Goal: Task Accomplishment & Management: Manage account settings

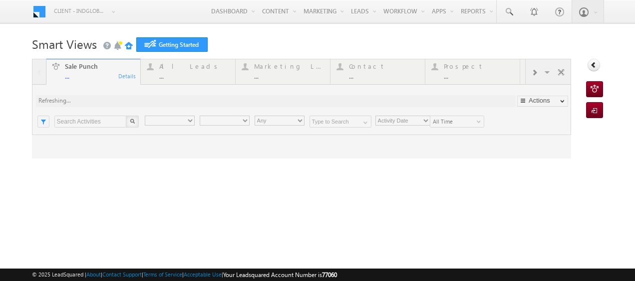
type input "Any Owner"
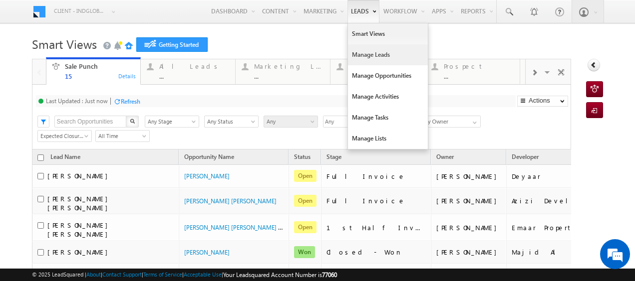
click at [359, 47] on link "Manage Leads" at bounding box center [388, 54] width 80 height 21
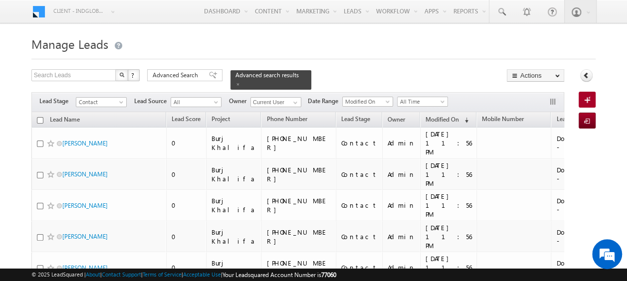
click at [39, 117] on input "checkbox" at bounding box center [40, 120] width 6 height 6
checkbox input "true"
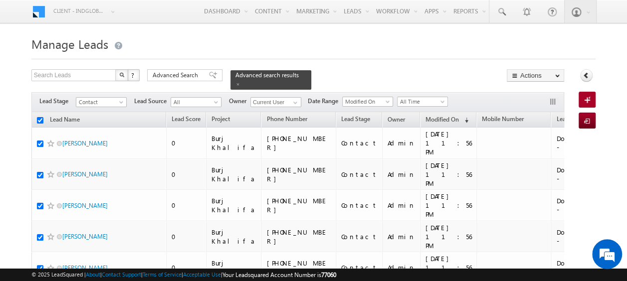
checkbox input "true"
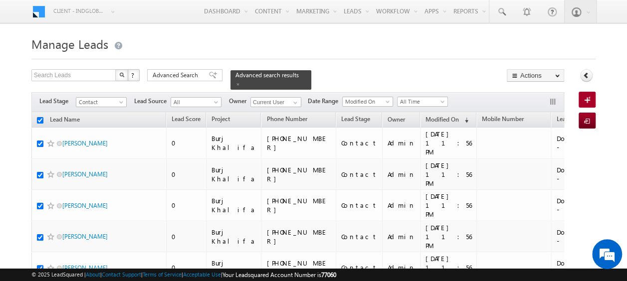
checkbox input "true"
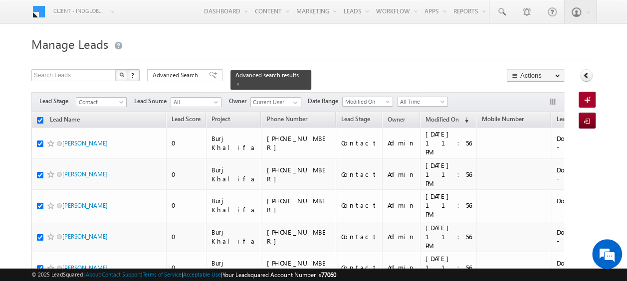
checkbox input "true"
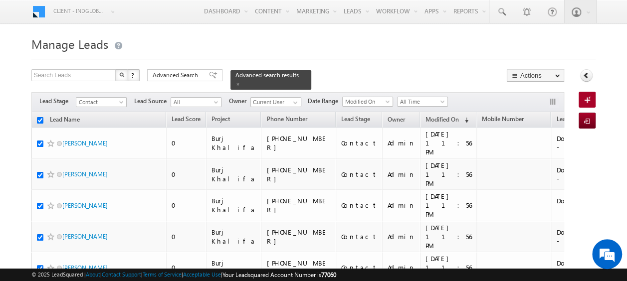
checkbox input "true"
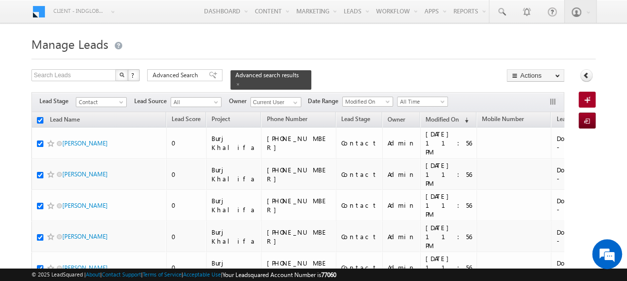
checkbox input "true"
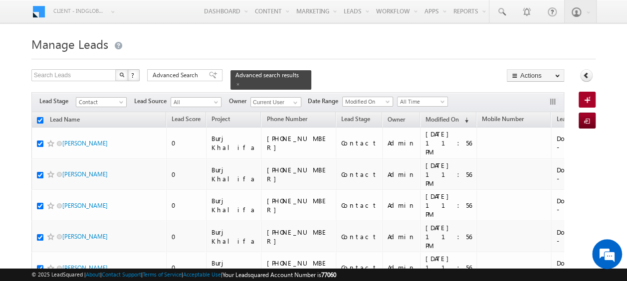
checkbox input "true"
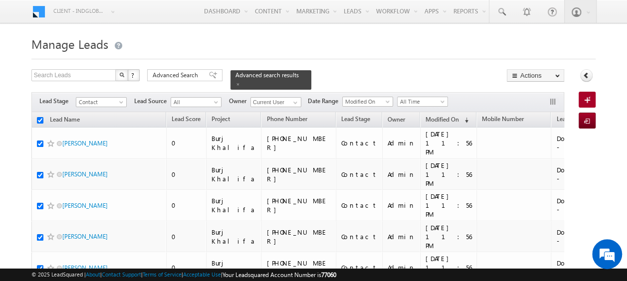
checkbox input "true"
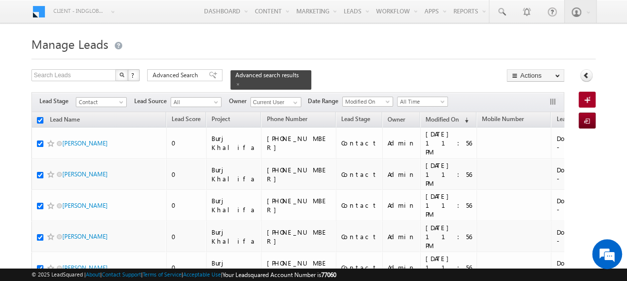
checkbox input "true"
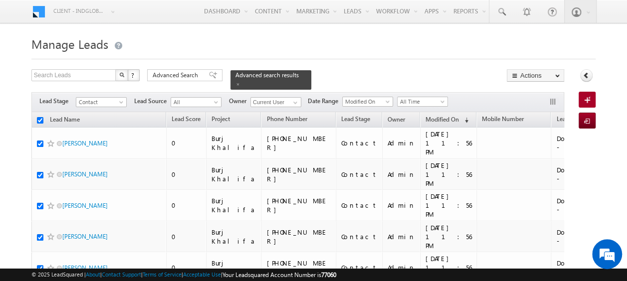
checkbox input "true"
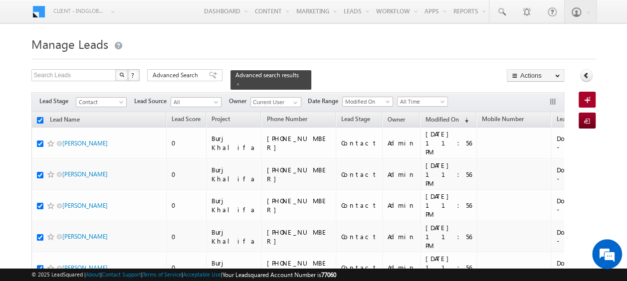
checkbox input "true"
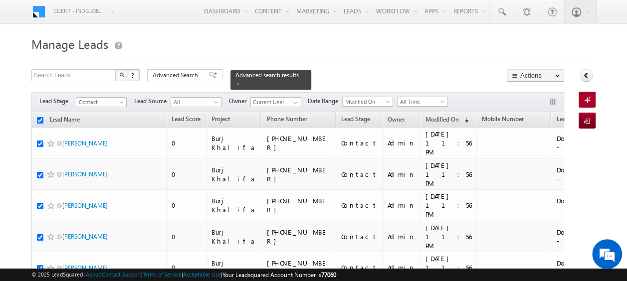
checkbox input "true"
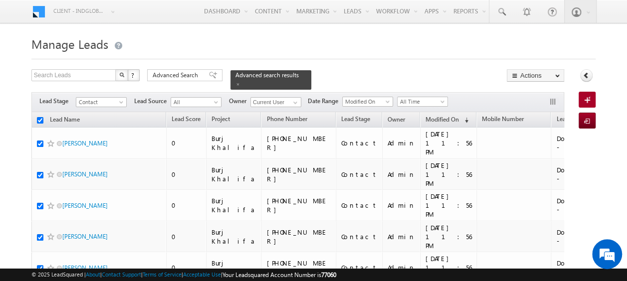
checkbox input "true"
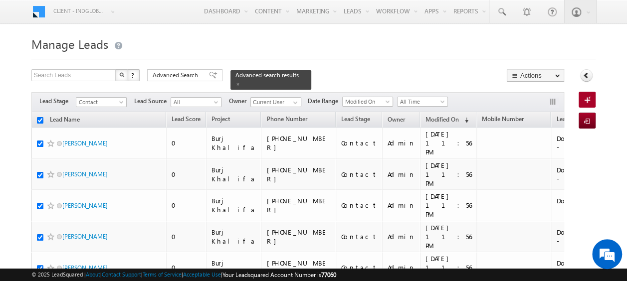
checkbox input "true"
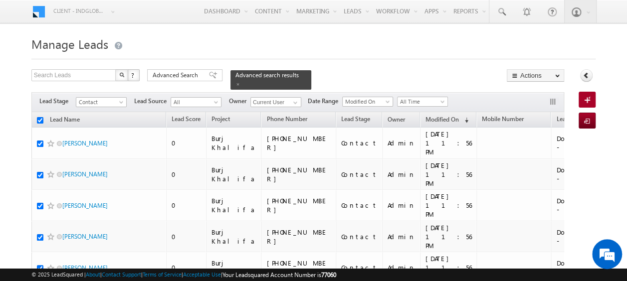
checkbox input "true"
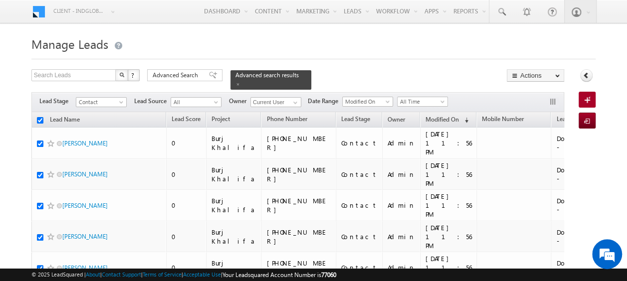
checkbox input "true"
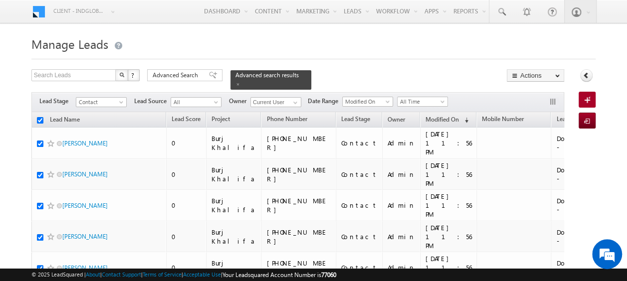
checkbox input "true"
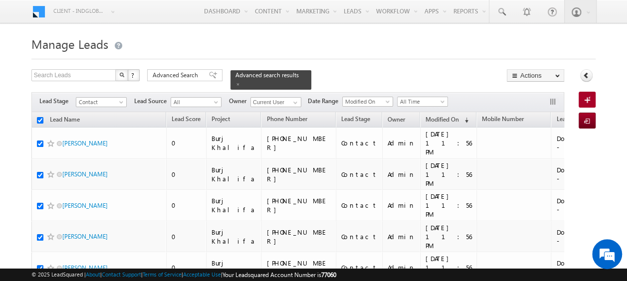
checkbox input "true"
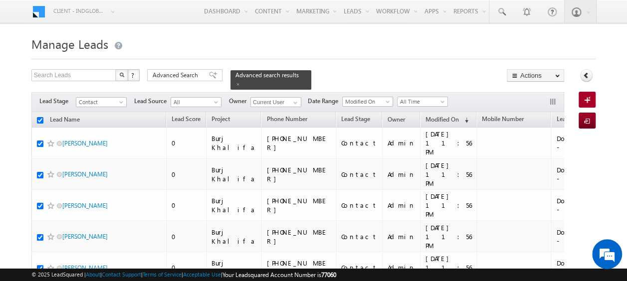
checkbox input "true"
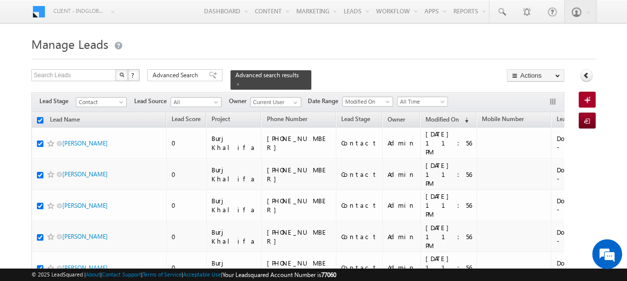
checkbox input "true"
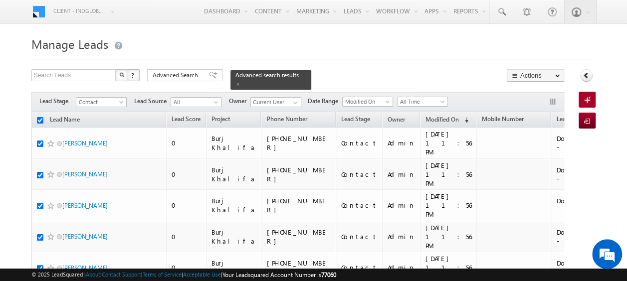
checkbox input "true"
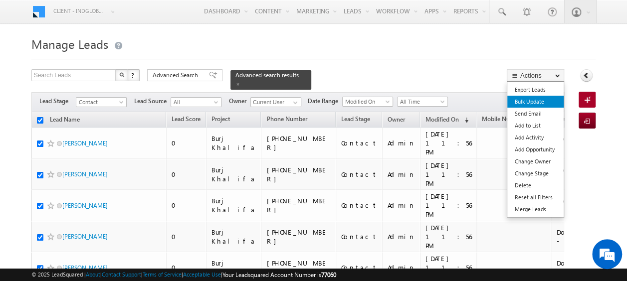
click at [536, 102] on link "Bulk Update" at bounding box center [535, 102] width 56 height 12
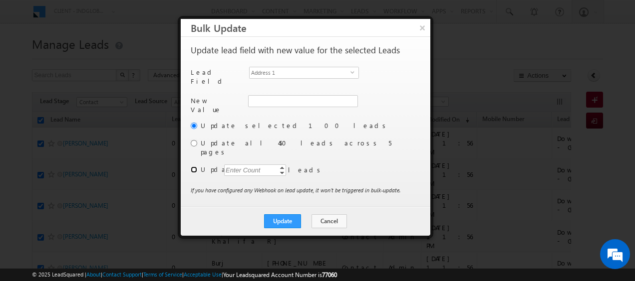
click at [193, 167] on input "radio" at bounding box center [194, 170] width 6 height 6
radio input "true"
click at [236, 165] on div "Enter Count" at bounding box center [243, 170] width 38 height 11
type input "200"
click at [345, 72] on span "Address 1" at bounding box center [299, 72] width 101 height 11
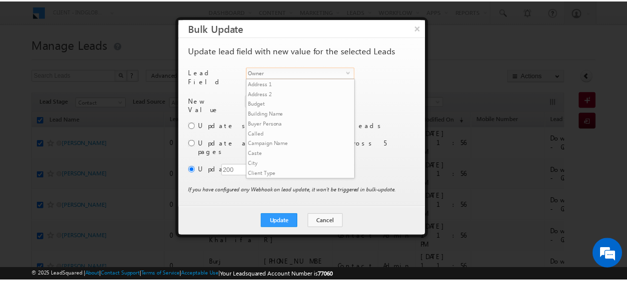
scroll to position [390, 0]
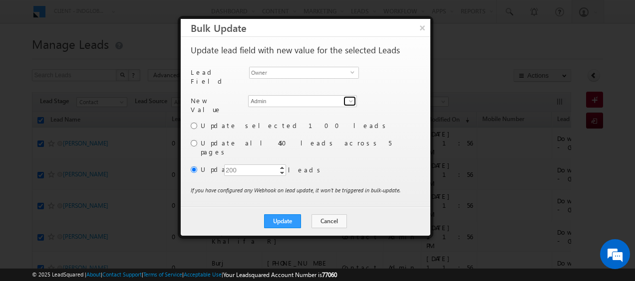
click at [351, 97] on span at bounding box center [351, 101] width 8 height 8
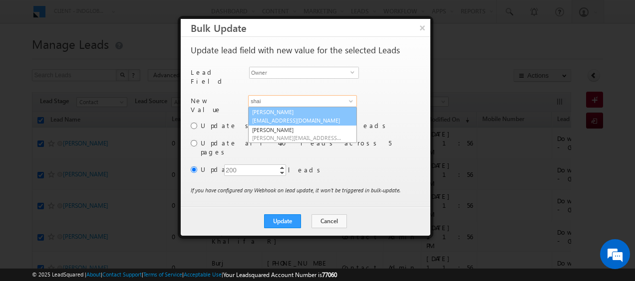
click at [294, 109] on link "Shaik Razak shaik.razak@indglobal.ae" at bounding box center [302, 116] width 109 height 19
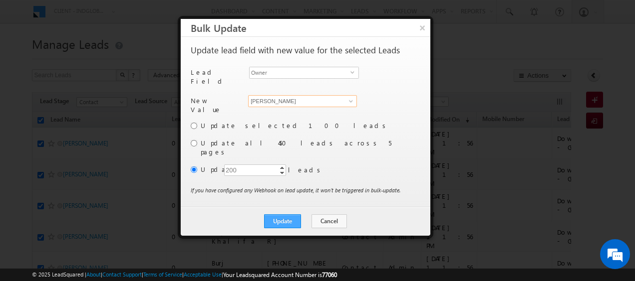
type input "Shaik Razak"
click at [294, 215] on button "Update" at bounding box center [282, 222] width 37 height 14
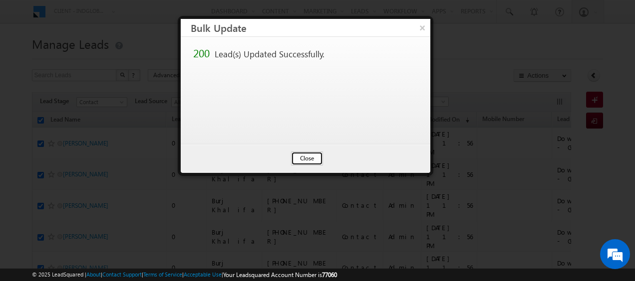
click at [304, 160] on button "Close" at bounding box center [307, 159] width 32 height 14
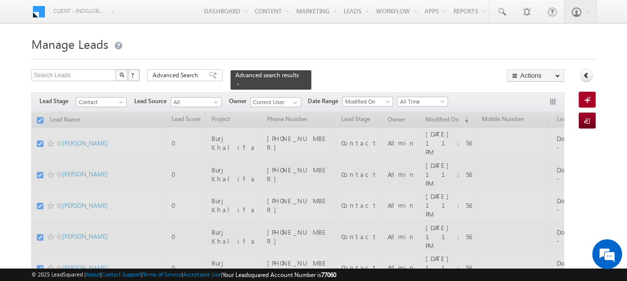
checkbox input "false"
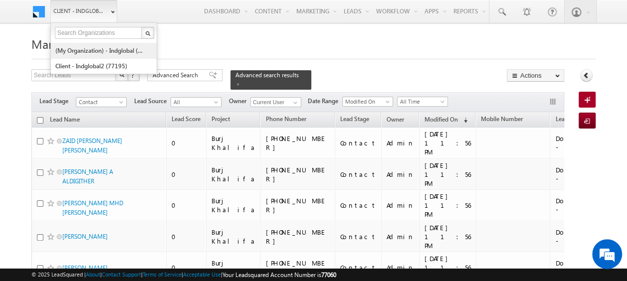
click at [86, 50] on link "(My Organization) - indglobal (48060)" at bounding box center [100, 50] width 91 height 15
click at [83, 49] on link "(My Organization) - indglobal (48060)" at bounding box center [100, 50] width 91 height 15
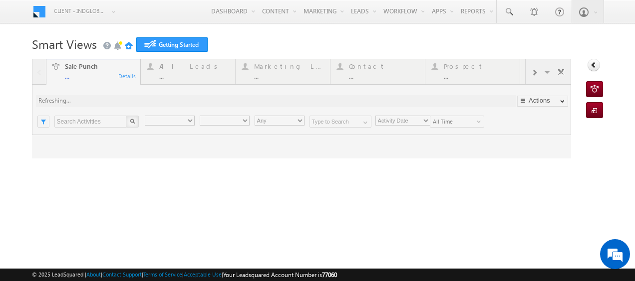
type input "Any Owner"
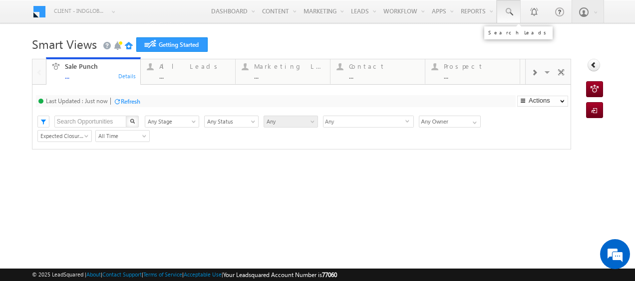
click at [504, 11] on span at bounding box center [508, 12] width 10 height 10
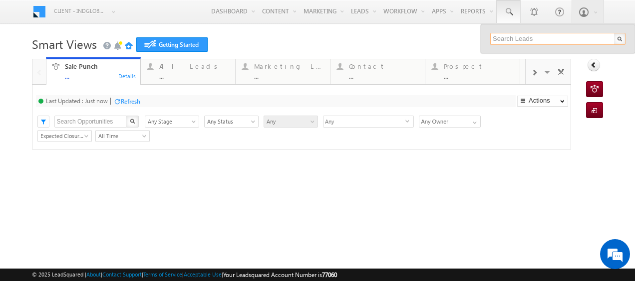
click at [497, 39] on input "text" at bounding box center [557, 39] width 135 height 12
paste input "586914693"
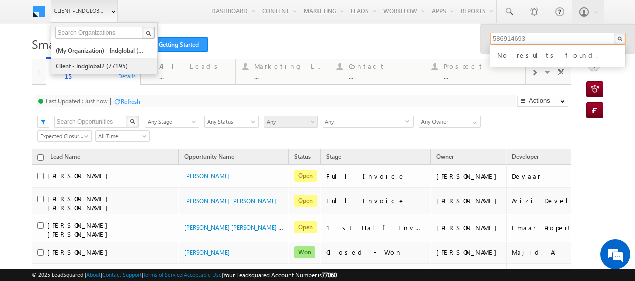
type input "586914693"
click at [96, 68] on link "Client - indglobal2 (77195)" at bounding box center [100, 65] width 91 height 15
